Goal: Download file/media

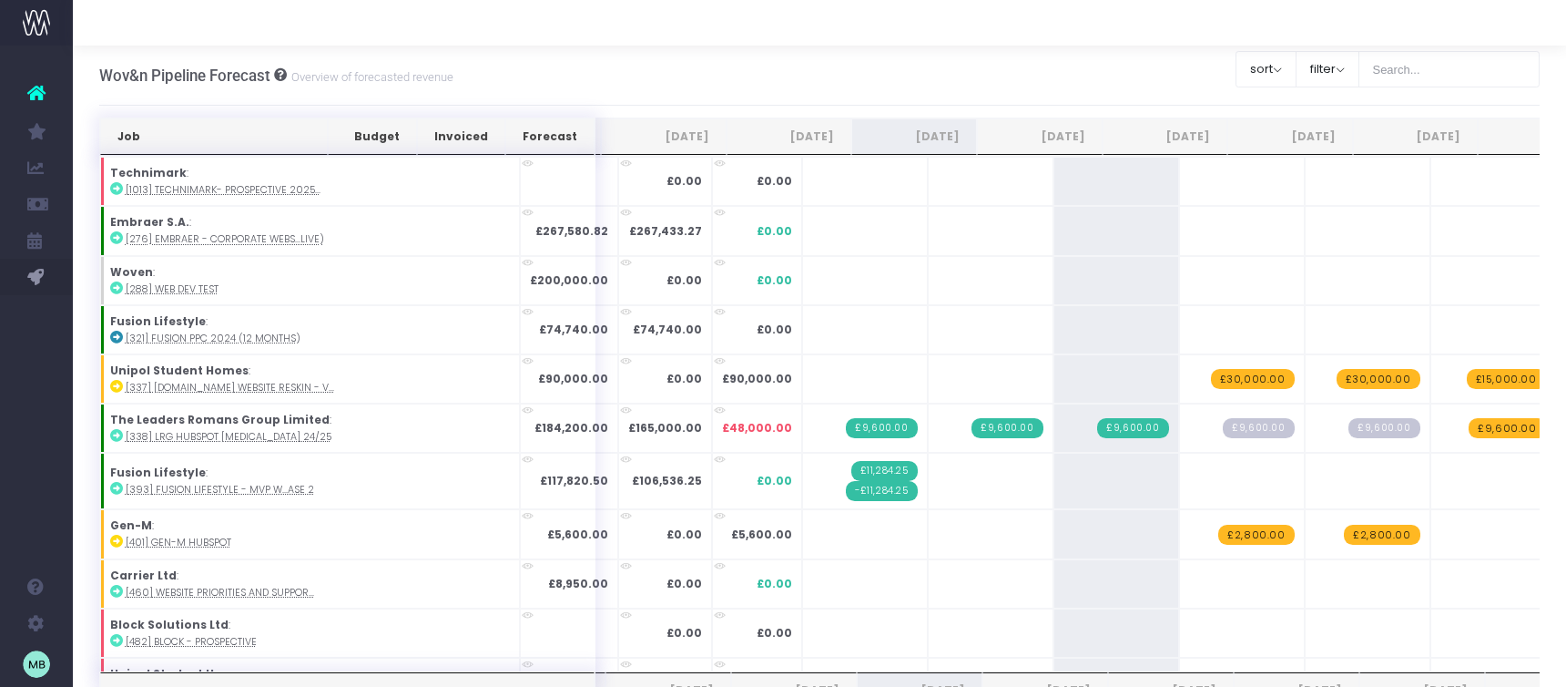
scroll to position [1, 0]
click at [216, 128] on th "Job" at bounding box center [214, 136] width 228 height 36
click at [232, 137] on th "Job" at bounding box center [214, 136] width 228 height 36
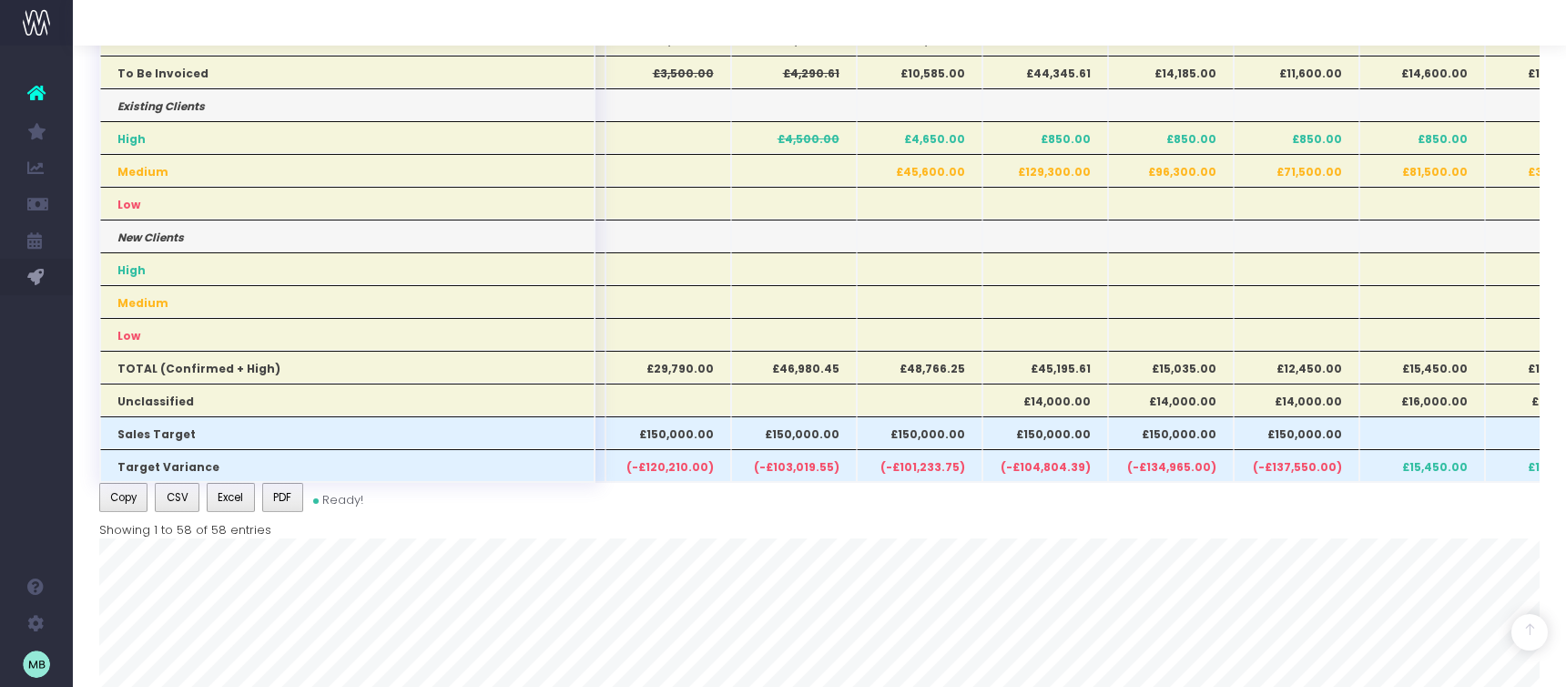
scroll to position [791, 0]
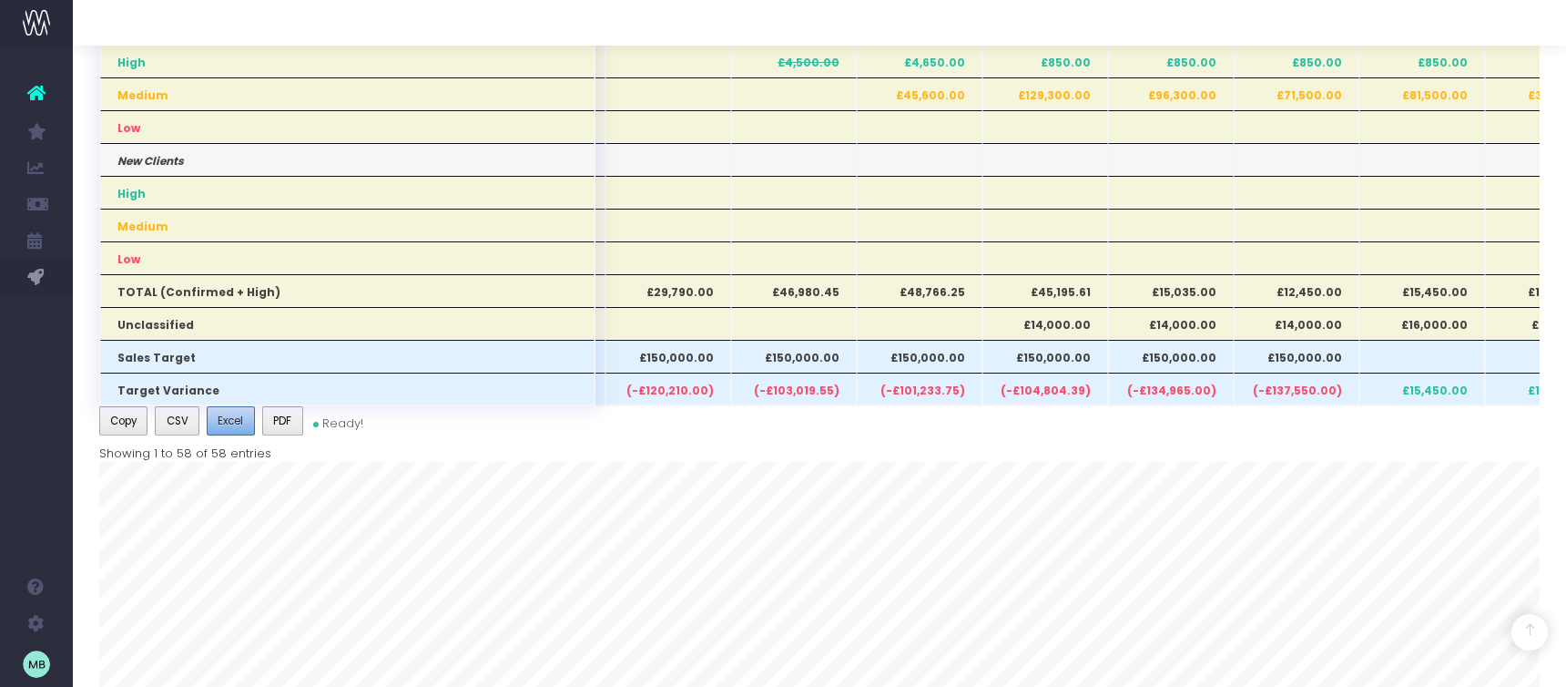
click at [230, 421] on span "Excel" at bounding box center [230, 421] width 25 height 16
